Goal: Navigation & Orientation: Find specific page/section

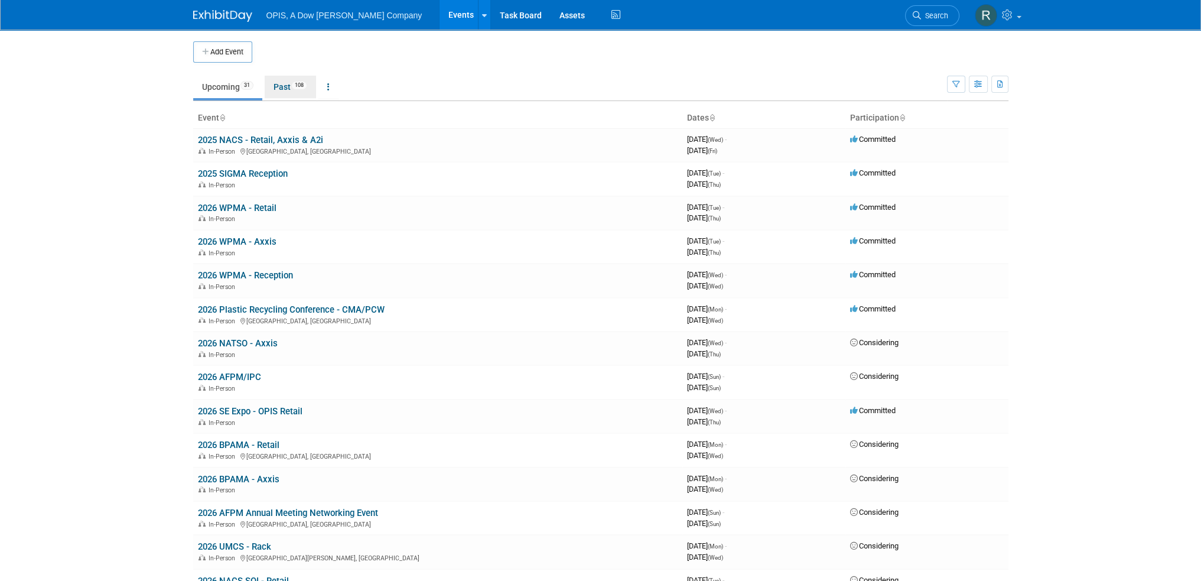
click at [284, 92] on link "Past 108" at bounding box center [290, 87] width 51 height 22
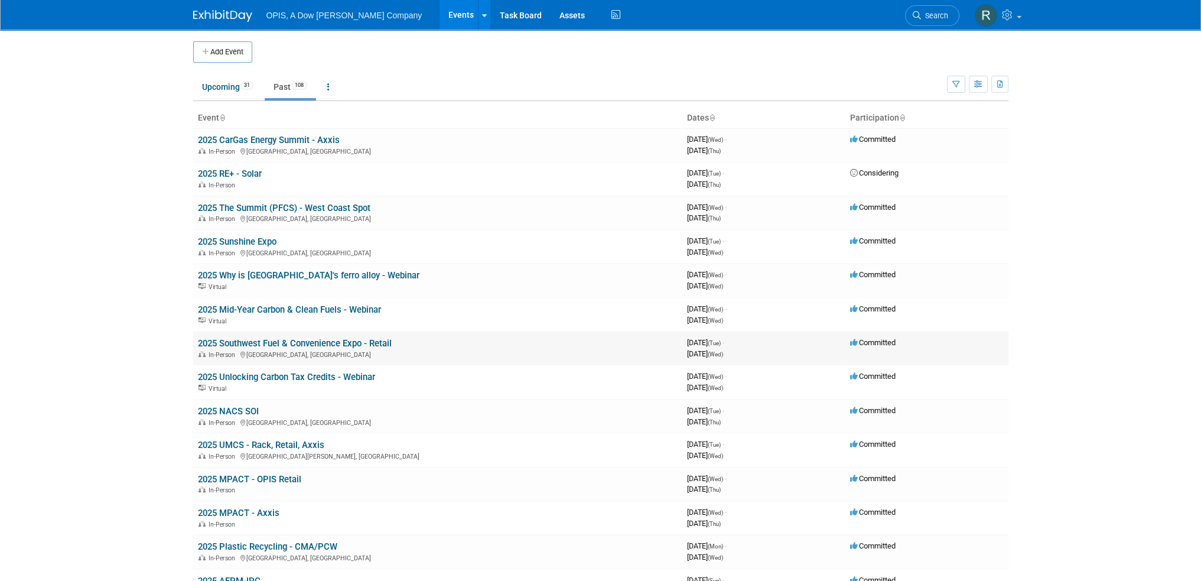
click at [256, 342] on link "2025 Southwest Fuel & Convenience Expo - Retail" at bounding box center [295, 343] width 194 height 11
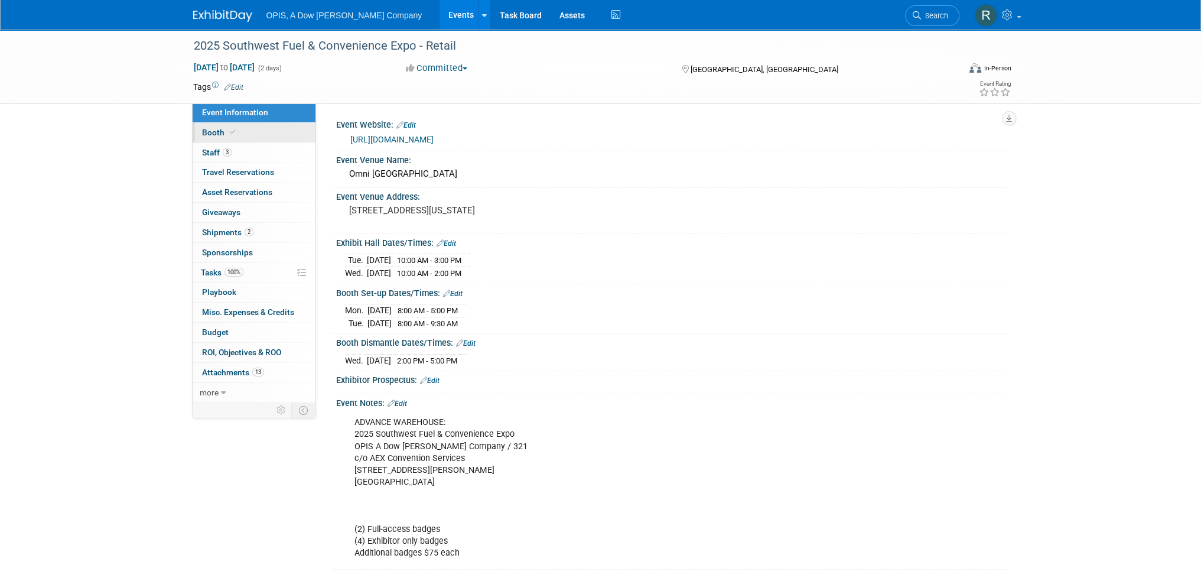
click at [203, 132] on span "Booth" at bounding box center [220, 132] width 36 height 9
